Goal: Task Accomplishment & Management: Complete application form

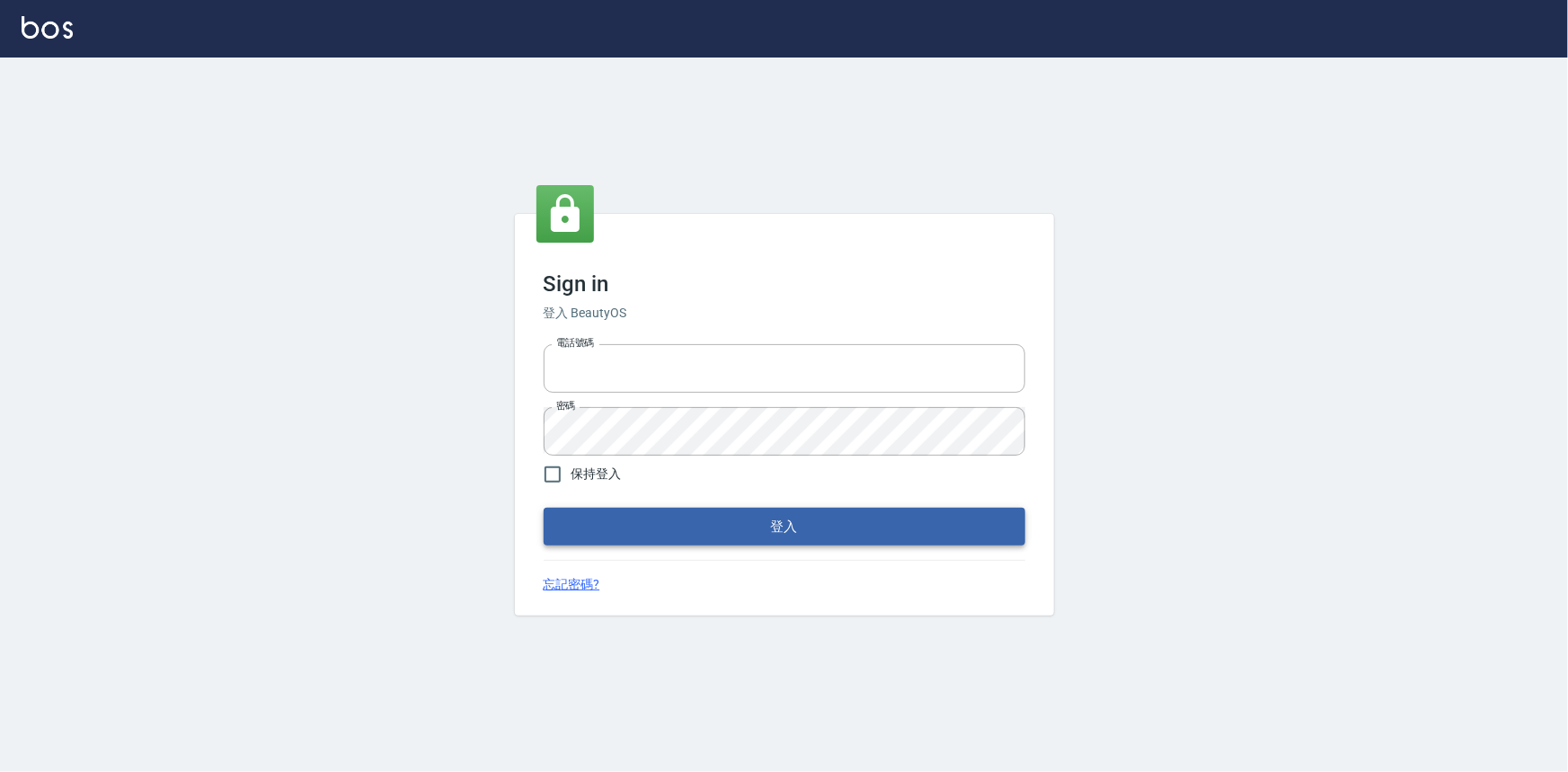
type input "0922670776"
click at [703, 524] on button "登入" at bounding box center [784, 526] width 482 height 38
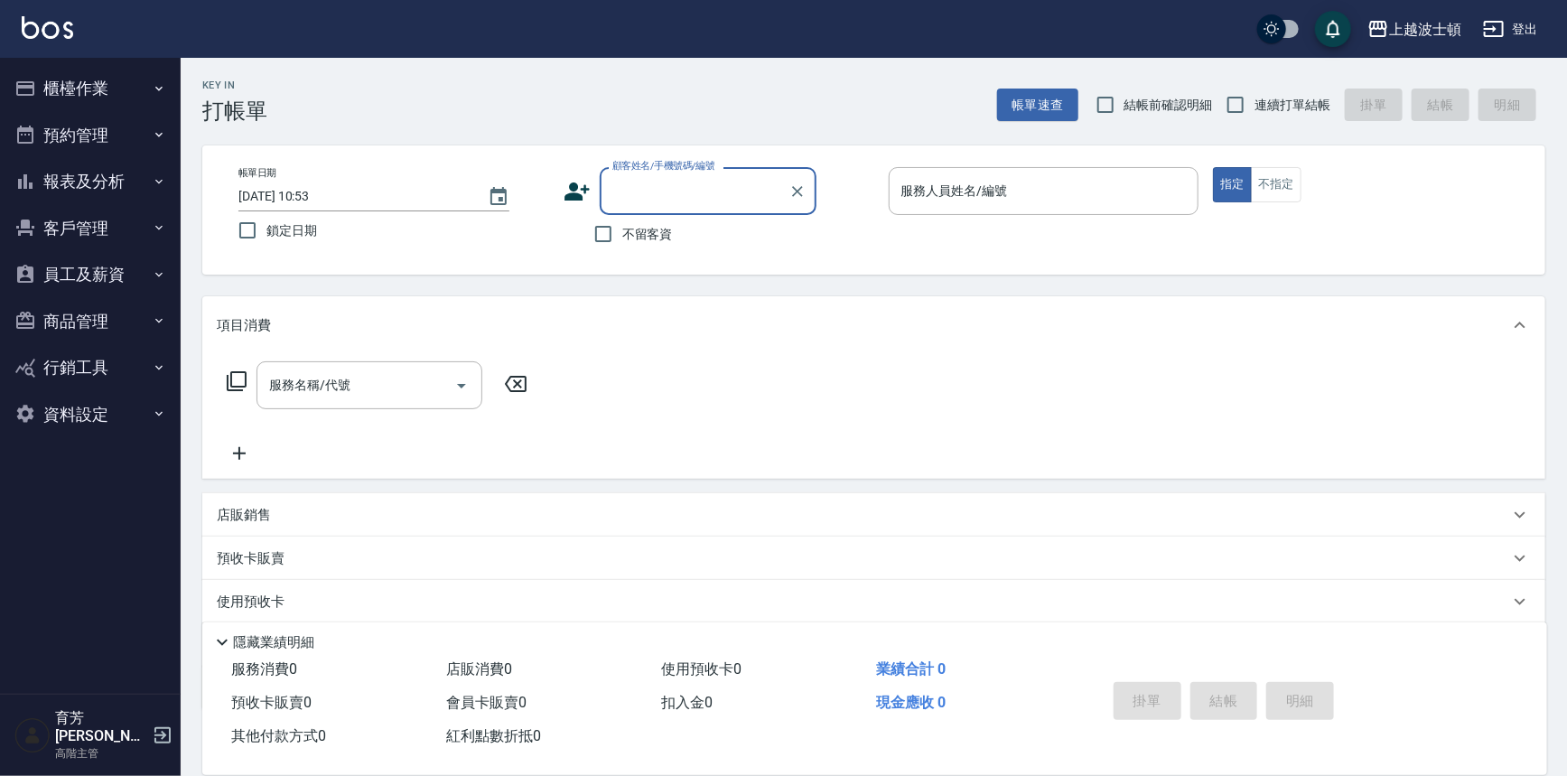
click at [629, 211] on div "顧客姓名/手機號碼/編號" at bounding box center [708, 191] width 217 height 48
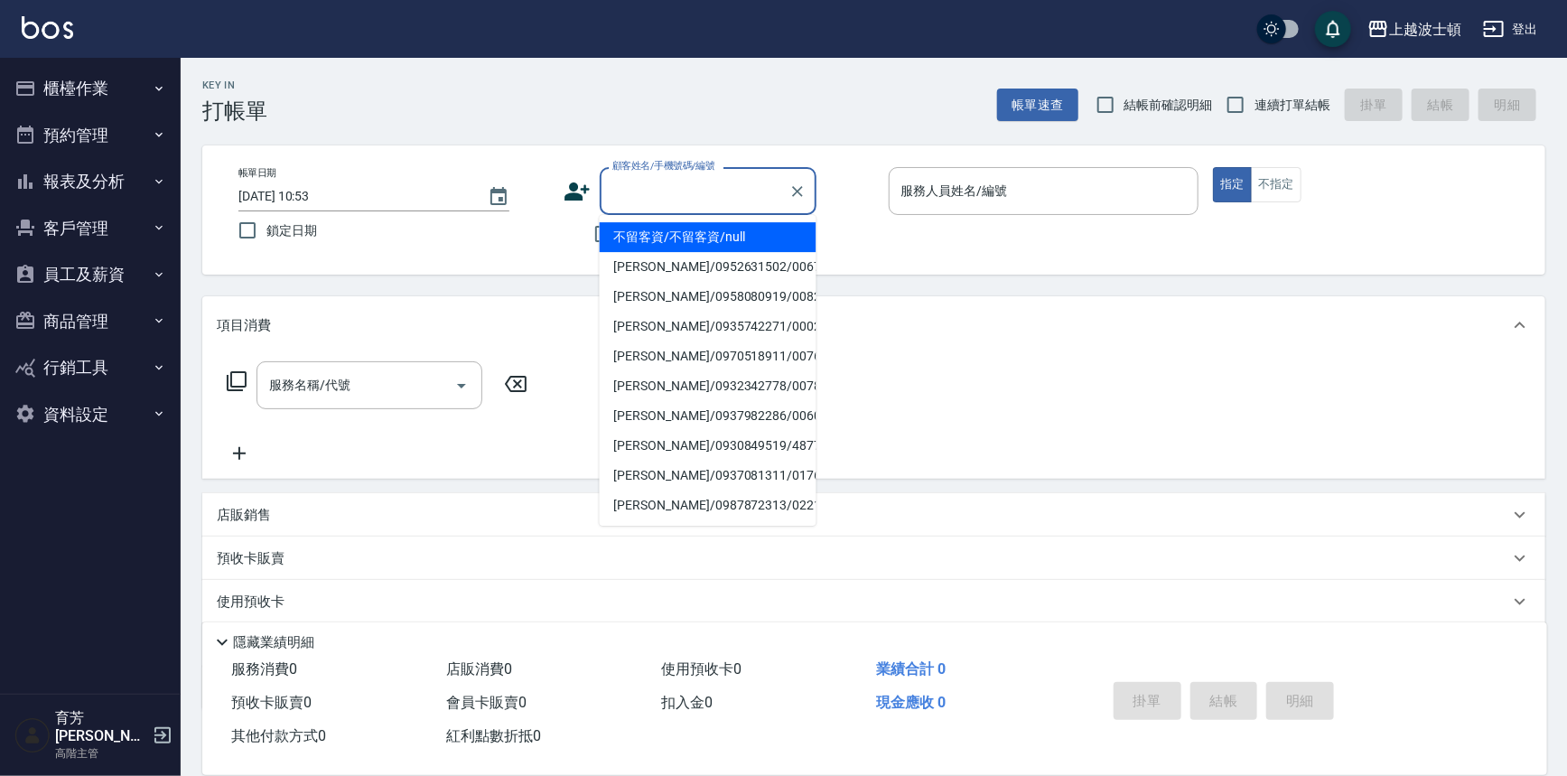
click at [641, 199] on input "顧客姓名/手機號碼/編號" at bounding box center [694, 191] width 173 height 32
click at [665, 240] on li "[PERSON_NAME]/0983780177/0123" at bounding box center [708, 237] width 217 height 30
type input "[PERSON_NAME]/0983780177/0123"
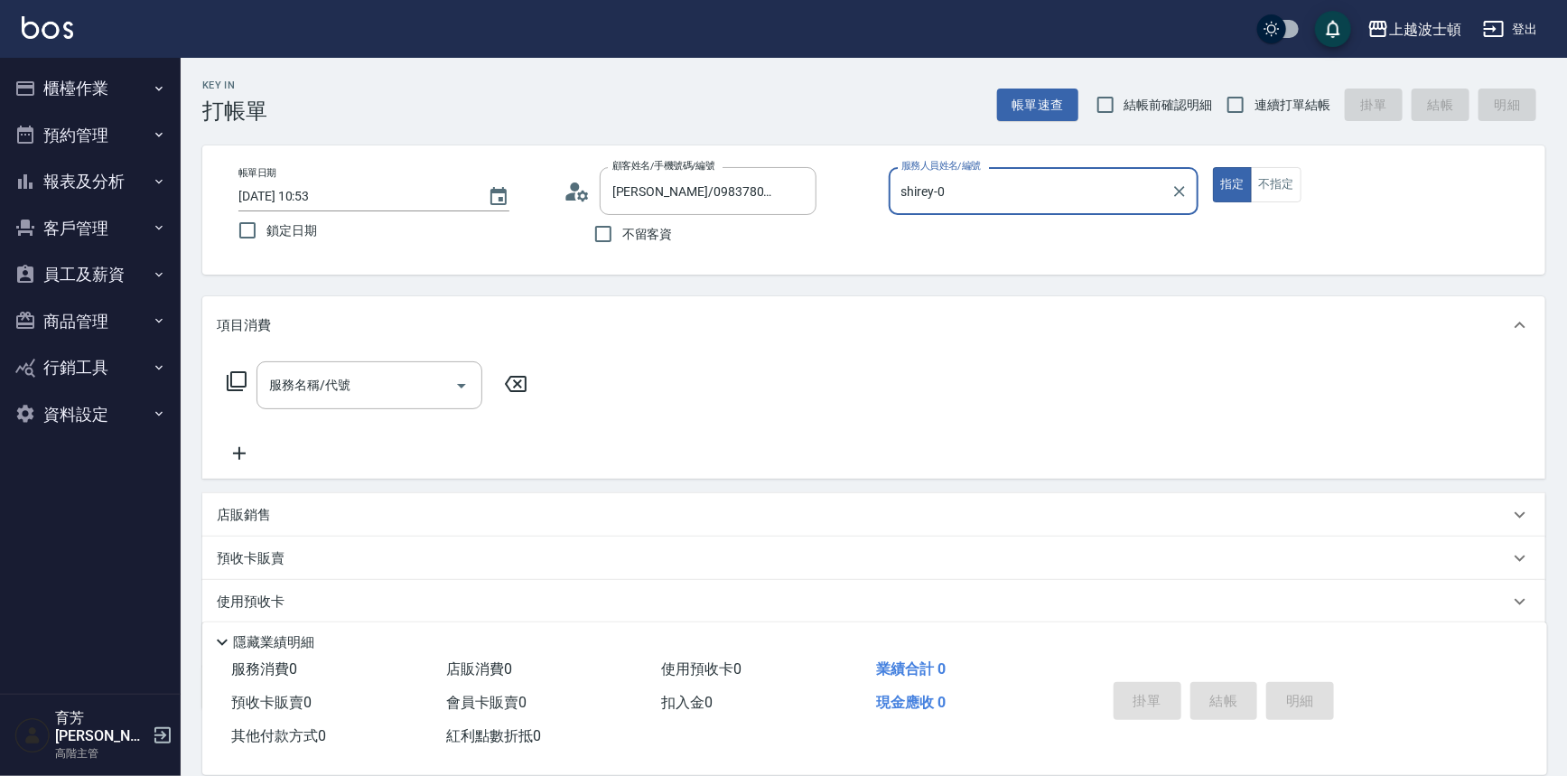
type input "shirey-0"
click at [574, 197] on icon at bounding box center [570, 196] width 11 height 8
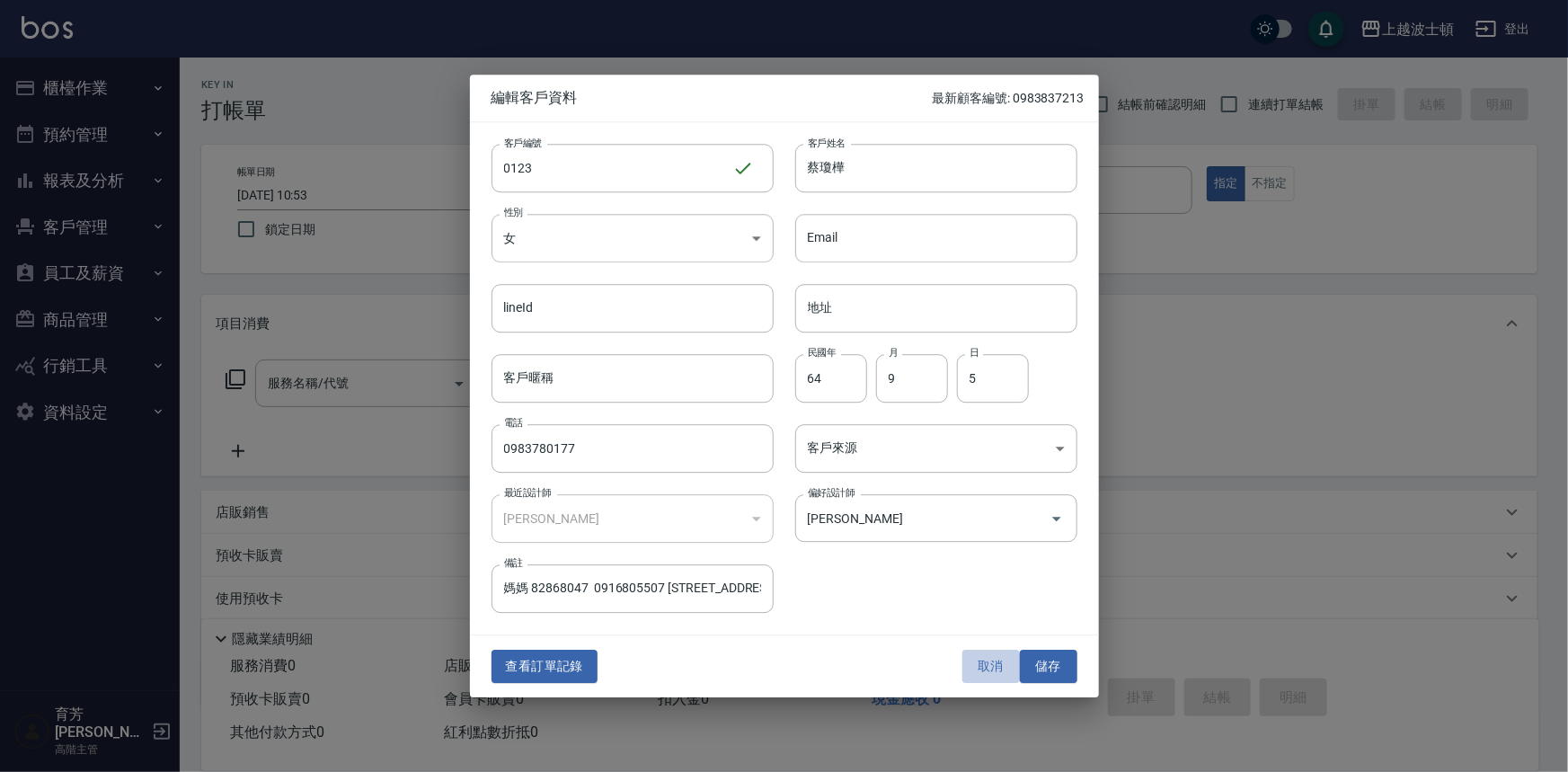
click at [997, 662] on button "取消" at bounding box center [991, 667] width 58 height 33
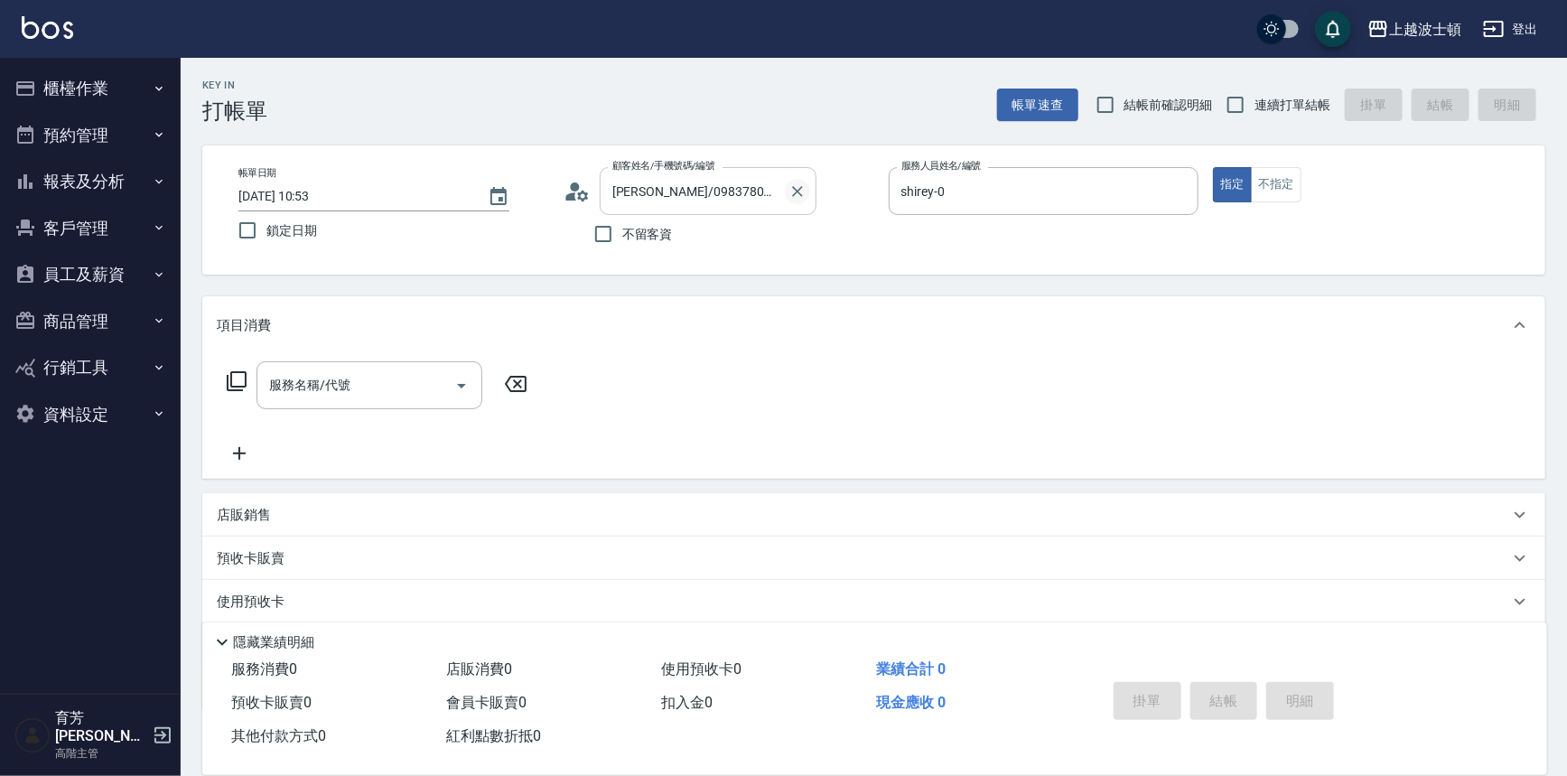
click at [798, 190] on icon "Clear" at bounding box center [797, 191] width 11 height 11
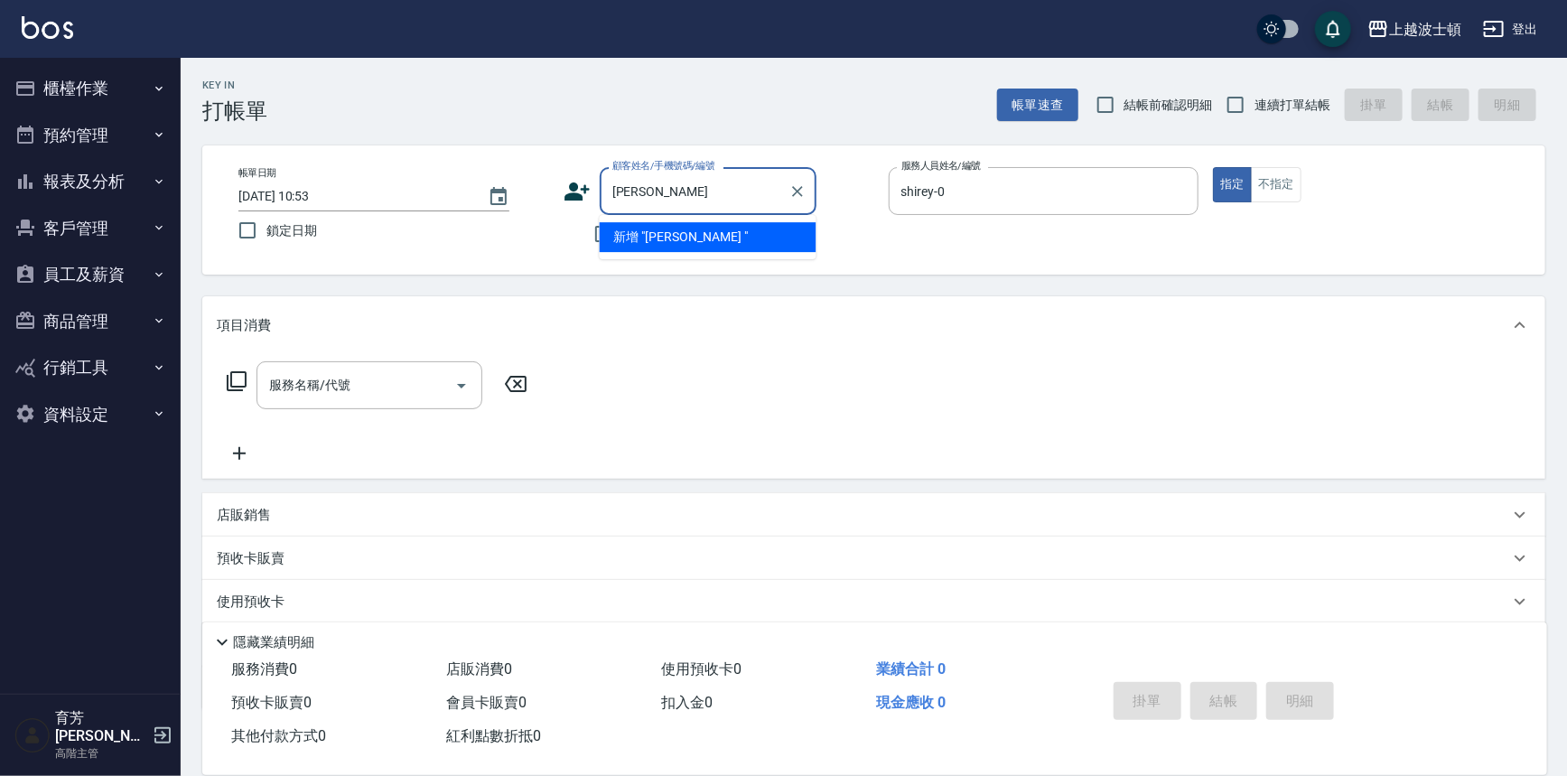
type input "[PERSON_NAME]"
click at [801, 190] on icon "Clear" at bounding box center [797, 191] width 18 height 18
click at [683, 189] on input "顧客姓名/手機號碼/編號" at bounding box center [694, 191] width 173 height 32
type input "[PERSON_NAME]"
